Goal: Information Seeking & Learning: Learn about a topic

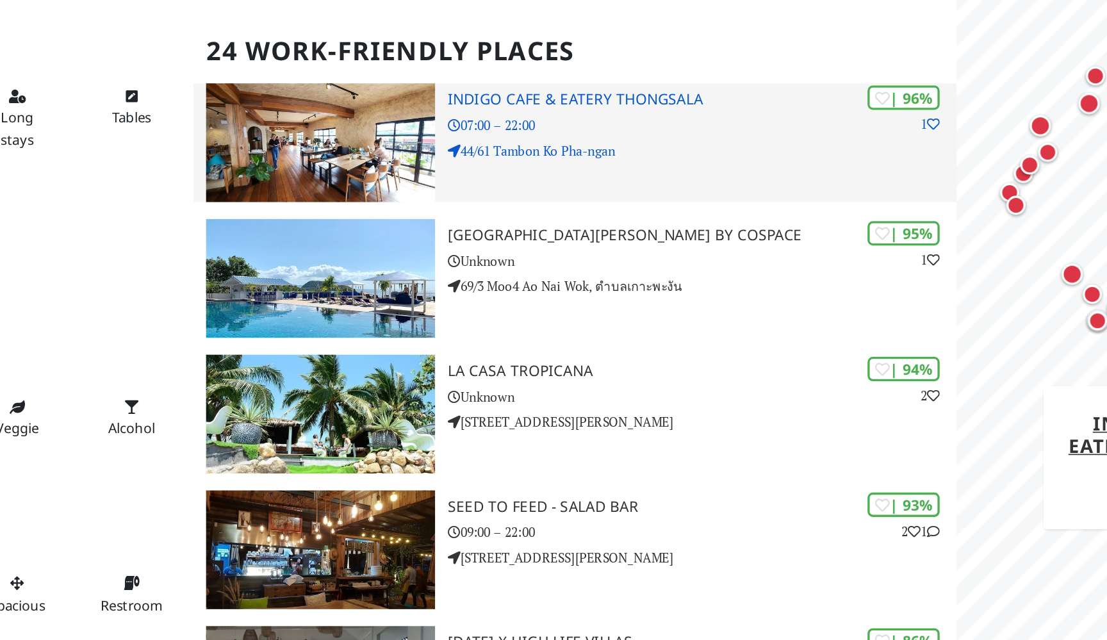
click at [430, 177] on h3 "Indigo Cafe & Eatery Thongsala" at bounding box center [583, 182] width 307 height 11
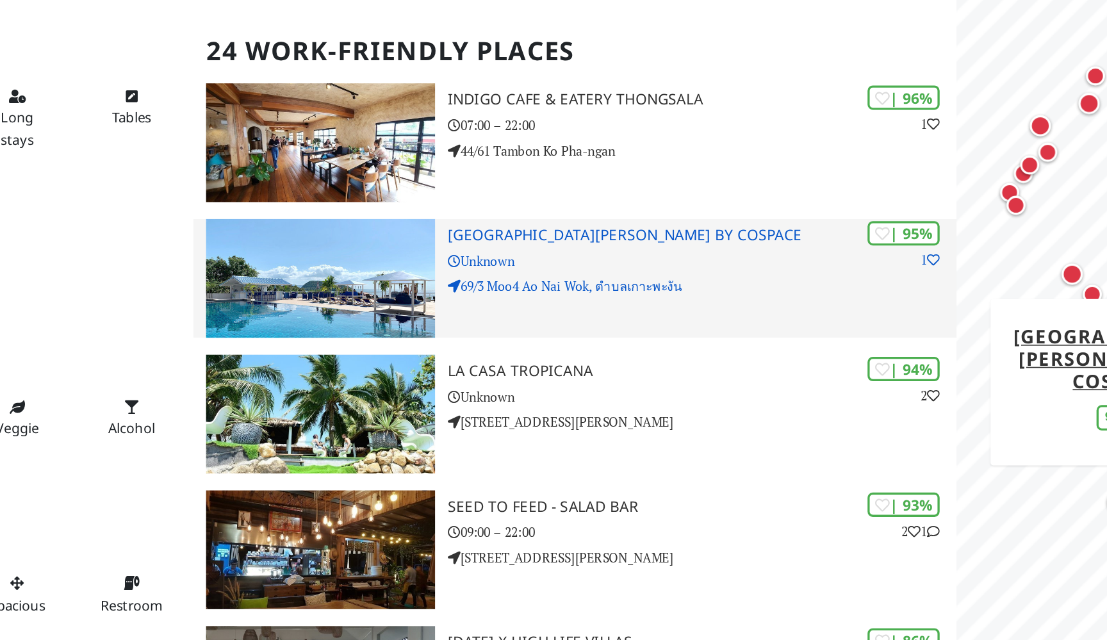
click at [430, 259] on h3 "[GEOGRAPHIC_DATA][PERSON_NAME] by Cospace" at bounding box center [583, 264] width 307 height 11
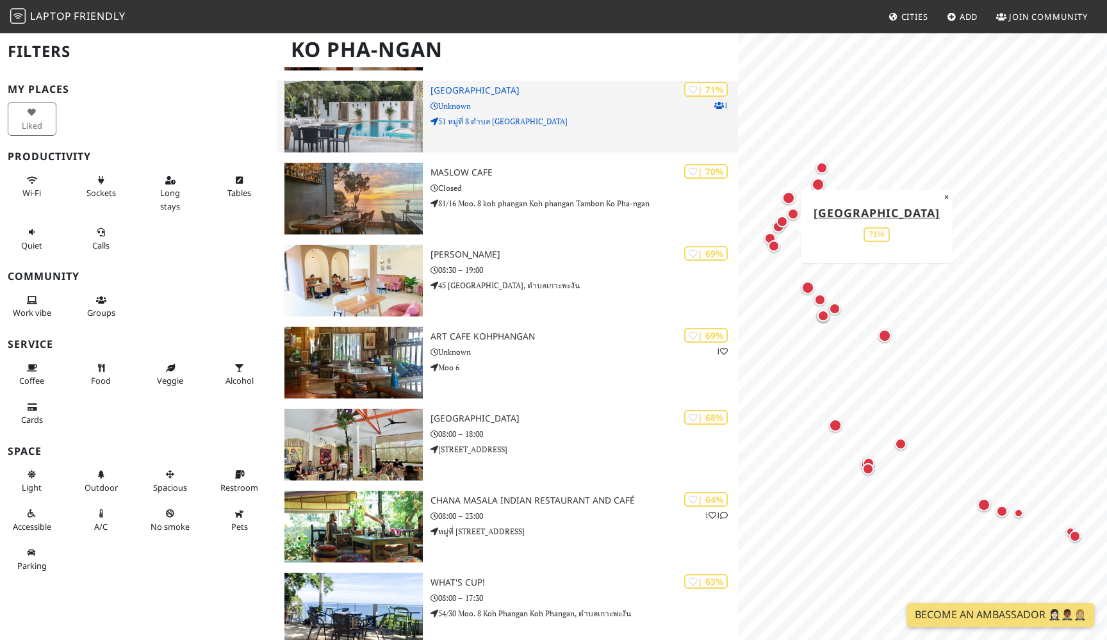
scroll to position [930, 0]
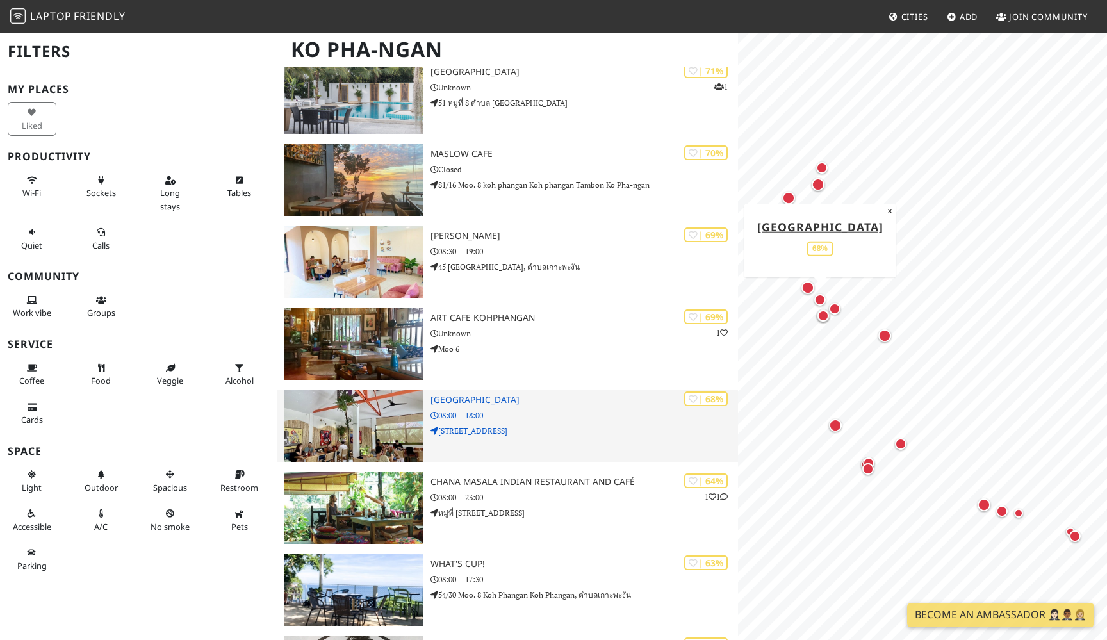
click at [393, 432] on img at bounding box center [353, 426] width 138 height 72
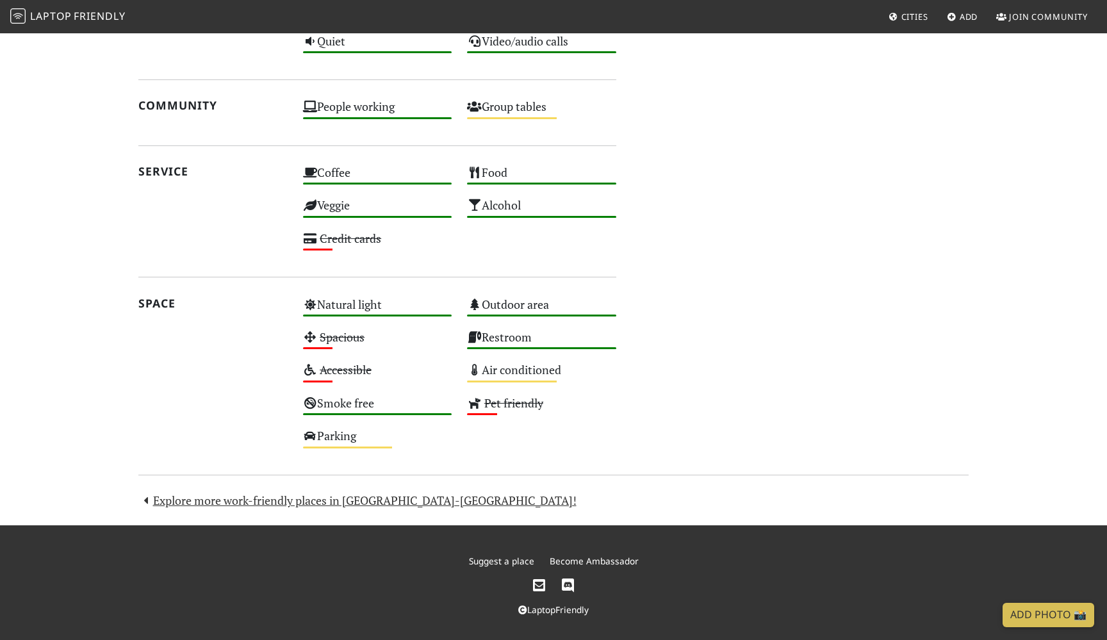
scroll to position [573, 0]
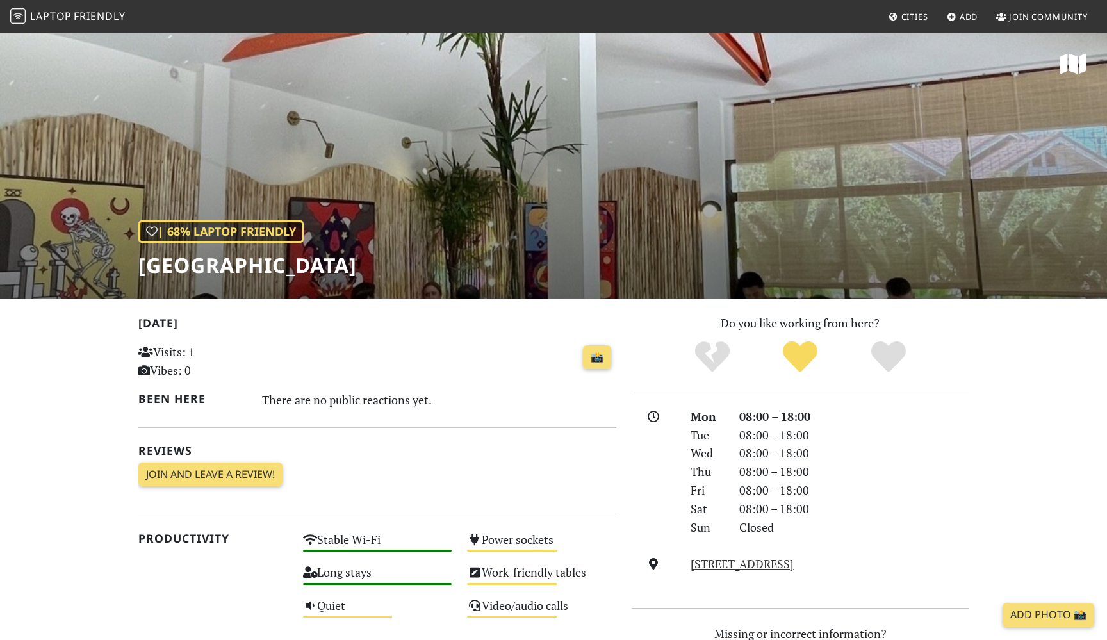
click at [284, 268] on h1 "[GEOGRAPHIC_DATA]" at bounding box center [247, 265] width 218 height 24
copy div "[GEOGRAPHIC_DATA]"
